Goal: Use online tool/utility: Utilize a website feature to perform a specific function

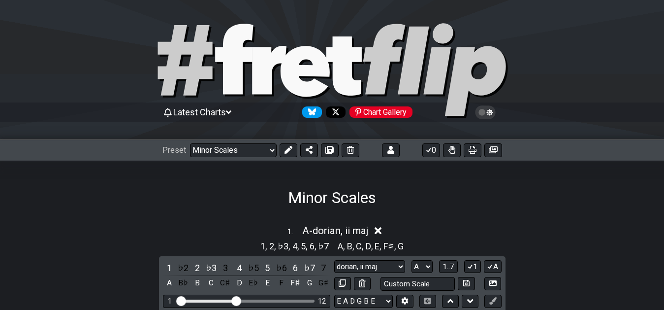
select select "/022CFZBA6"
select select "A"
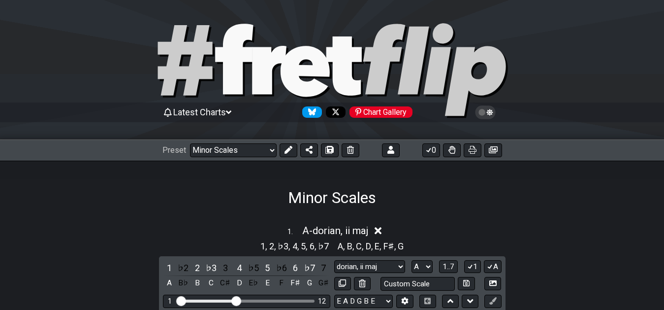
select select "A"
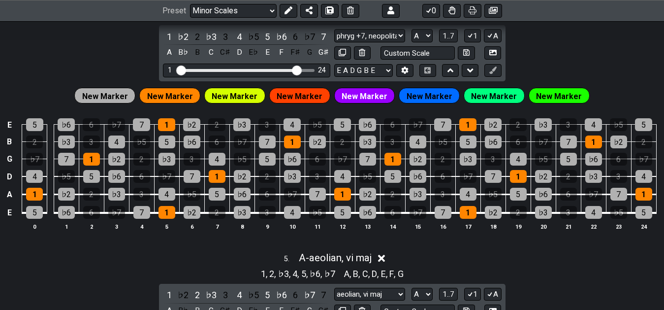
scroll to position [955, 0]
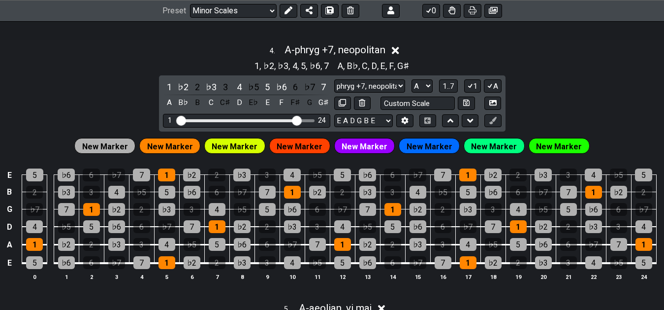
click at [439, 38] on div "1 . A - dorian, ii maj 1 , 2 , ♭3 , 4 , 5 , 6 , ♭7 A , B , C , D , E , F♯ , G 1…" at bounding box center [332, 299] width 664 height 2095
drag, startPoint x: 392, startPoint y: 40, endPoint x: 525, endPoint y: 31, distance: 133.8
click at [525, 31] on div "1 . A - dorian, ii maj 1 , 2 , ♭3 , 4 , 5 , 6 , ♭7 A , B , C , D , E , F♯ , G 1…" at bounding box center [332, 299] width 664 height 2095
click at [399, 51] on icon at bounding box center [395, 50] width 7 height 7
click at [402, 54] on div "4 . A - phryg +7, neopolitan" at bounding box center [332, 47] width 664 height 19
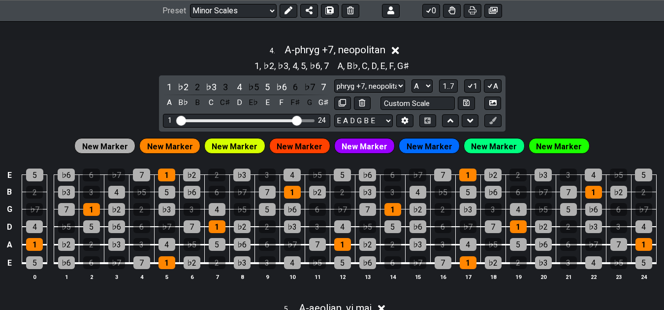
select select "A"
click at [396, 52] on icon at bounding box center [395, 50] width 7 height 7
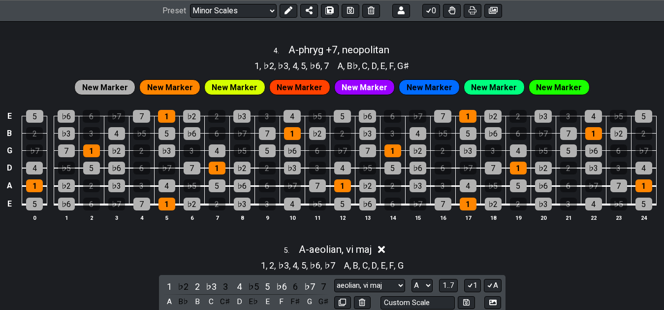
click at [401, 54] on div "4 . A - phryg +7, neopolitan" at bounding box center [332, 47] width 664 height 19
select select "A"
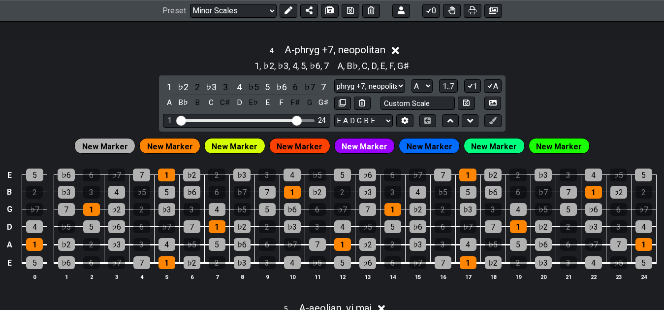
drag, startPoint x: 398, startPoint y: 88, endPoint x: 564, endPoint y: 106, distance: 167.0
click at [564, 106] on div "4 . A - phryg +7, neopolitan 1 , ♭2 , ♭3 , 4 , 5 , ♭6 , 7 A , B♭ , C , D , E , …" at bounding box center [332, 166] width 664 height 256
click at [454, 44] on div "4 . A - phryg +7, neopolitan" at bounding box center [332, 47] width 664 height 19
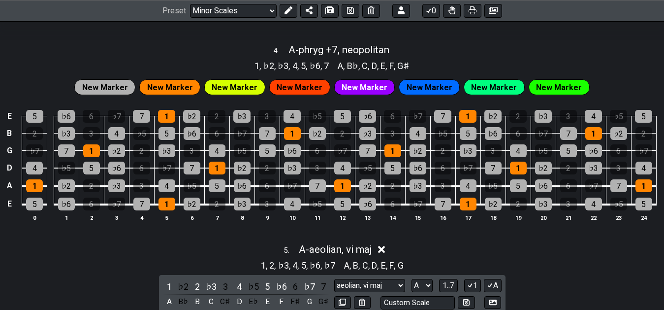
click at [430, 49] on div "4 . A - phryg +7, neopolitan" at bounding box center [332, 47] width 664 height 19
select select "A"
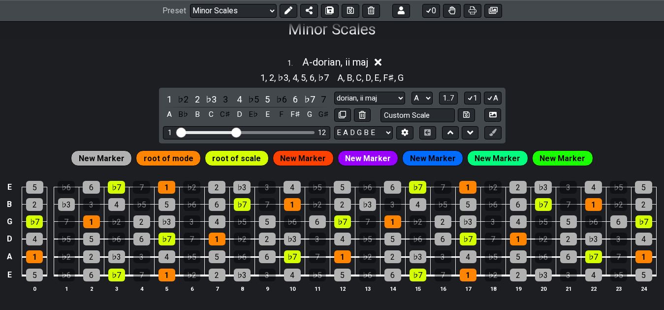
scroll to position [151, 0]
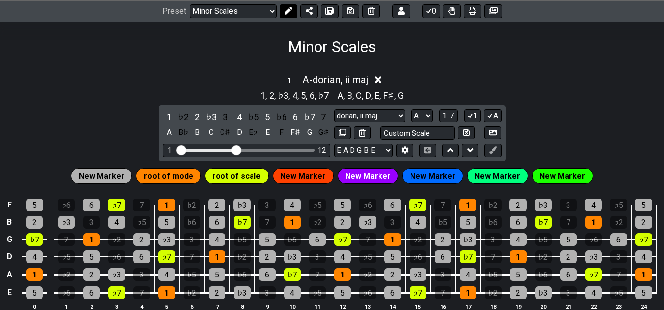
click at [287, 14] on icon at bounding box center [289, 11] width 8 height 8
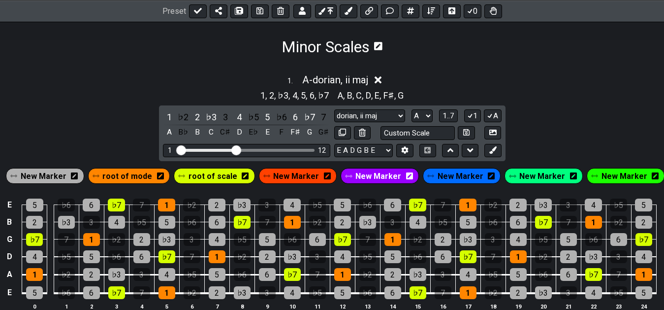
click at [300, 16] on button at bounding box center [302, 11] width 18 height 14
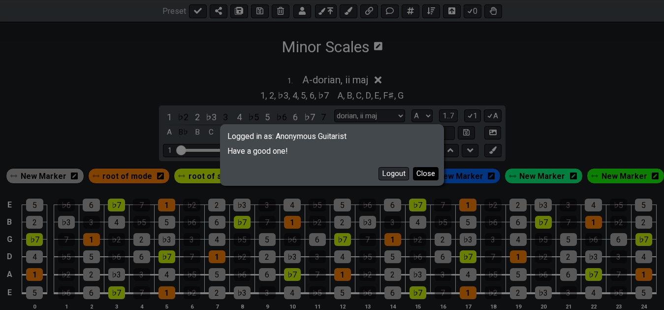
click at [429, 174] on button "Close" at bounding box center [426, 173] width 26 height 13
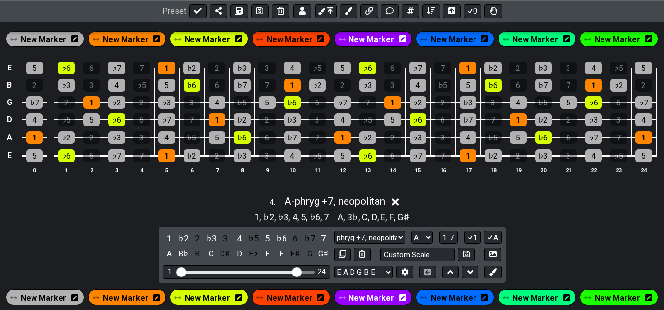
scroll to position [854, 0]
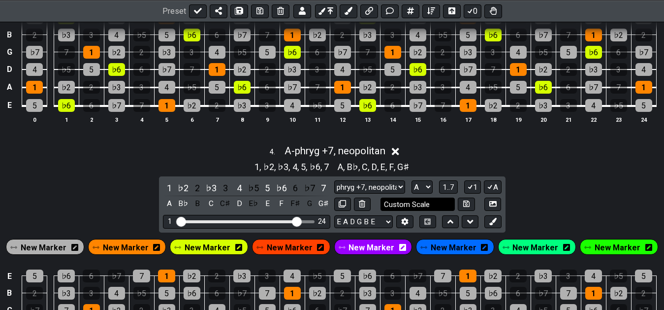
click at [441, 209] on input "Custom Scale" at bounding box center [418, 203] width 75 height 13
click at [416, 203] on input "phr" at bounding box center [418, 203] width 75 height 13
type input "phryg +7,neapolitan"
click at [465, 204] on icon at bounding box center [466, 203] width 6 height 7
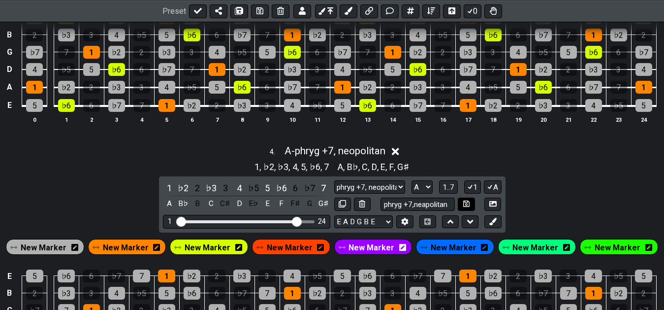
select select "phryg +7,neapolitan"
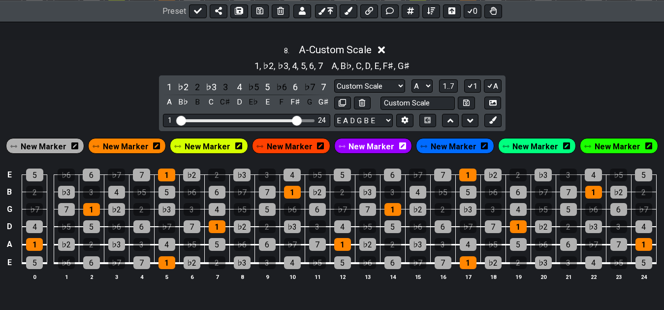
scroll to position [1986, 0]
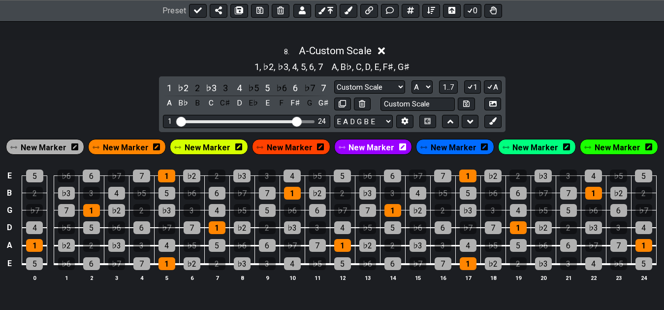
drag, startPoint x: 335, startPoint y: 33, endPoint x: 335, endPoint y: 41, distance: 8.4
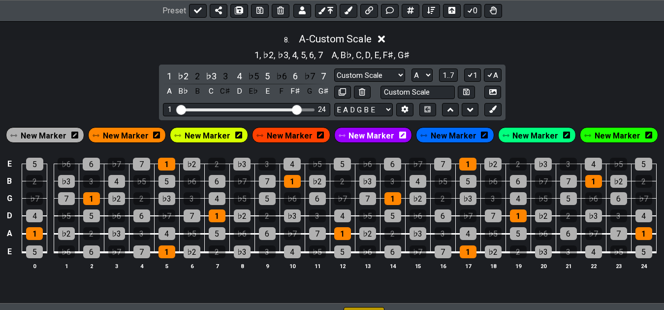
scroll to position [1990, 0]
